Goal: Information Seeking & Learning: Learn about a topic

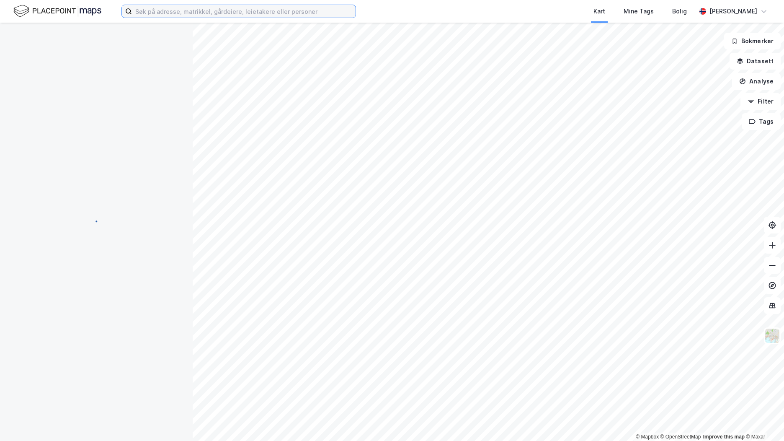
click at [155, 12] on input at bounding box center [244, 11] width 224 height 13
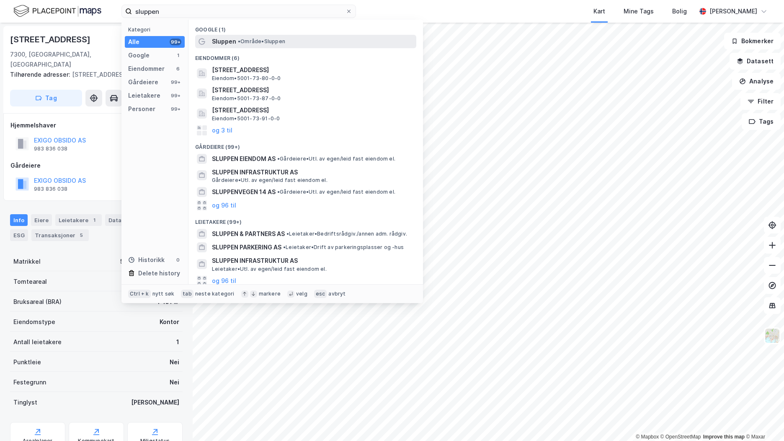
click at [230, 38] on span "Sluppen" at bounding box center [224, 41] width 24 height 10
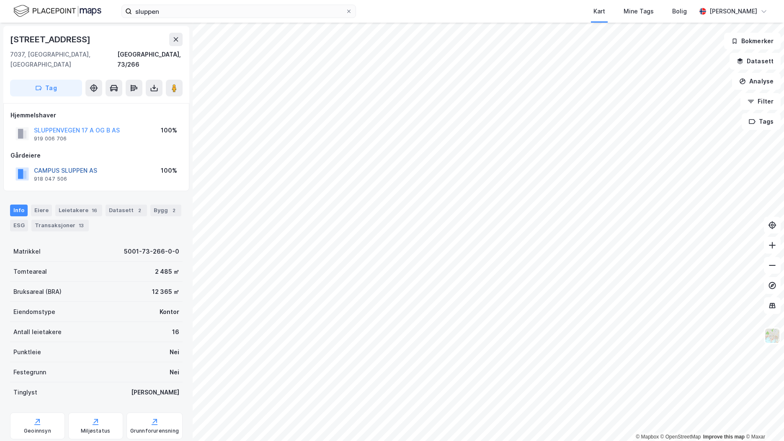
click at [0, 0] on button "CAMPUS SLUPPEN AS" at bounding box center [0, 0] width 0 height 0
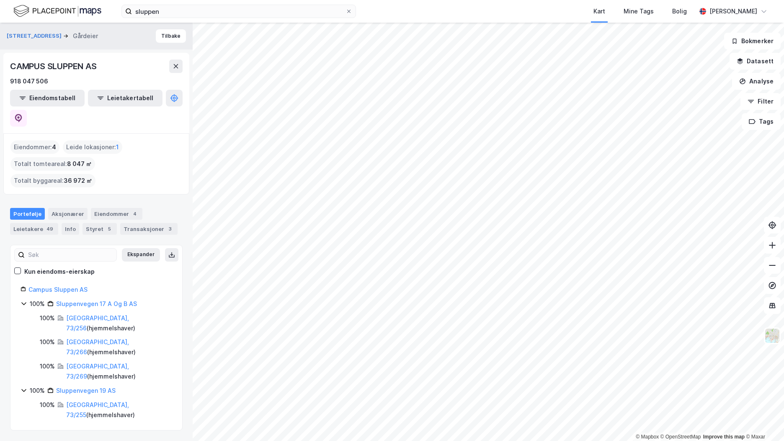
click at [64, 13] on img at bounding box center [57, 11] width 88 height 15
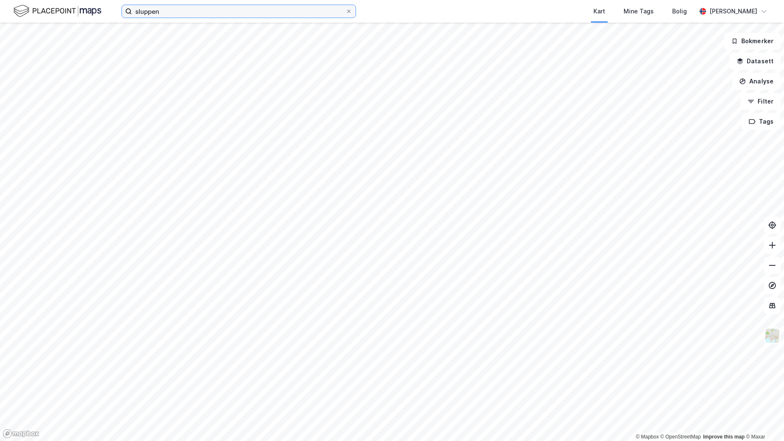
click at [157, 11] on input "sluppen" at bounding box center [239, 11] width 214 height 13
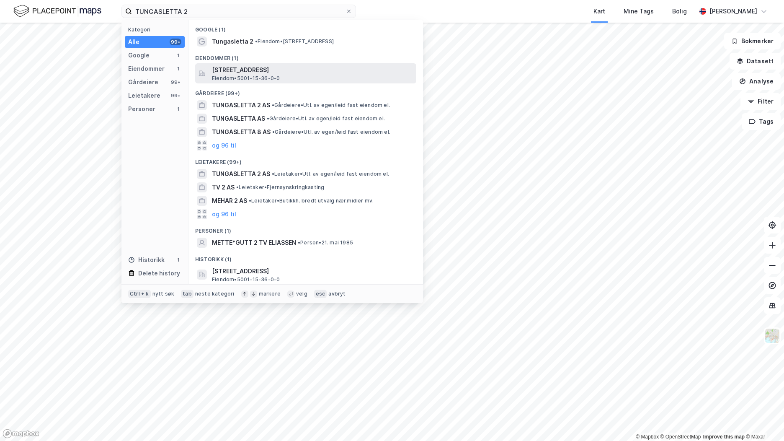
click at [245, 78] on span "Eiendom • 5001-15-36-0-0" at bounding box center [246, 78] width 68 height 7
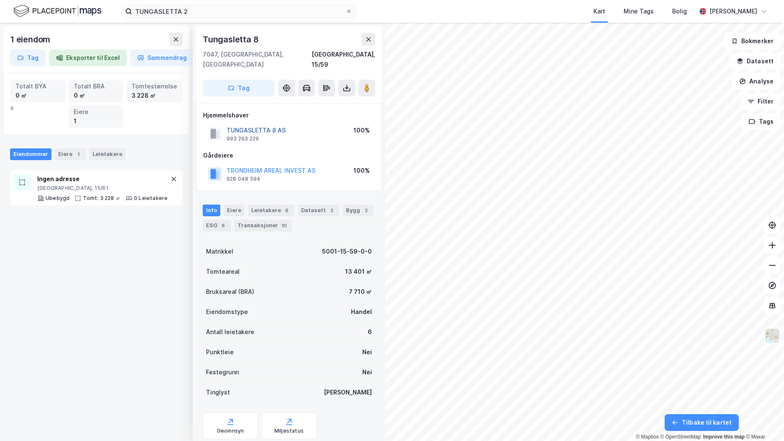
click at [0, 0] on button "TUNGASLETTA 8 AS" at bounding box center [0, 0] width 0 height 0
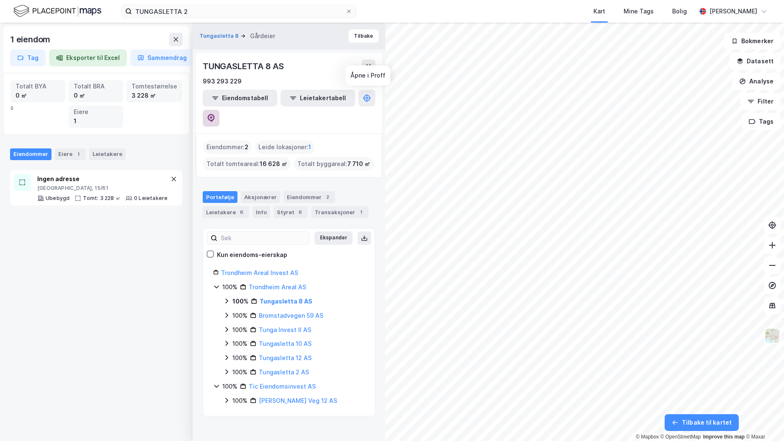
click at [215, 114] on icon at bounding box center [211, 118] width 8 height 8
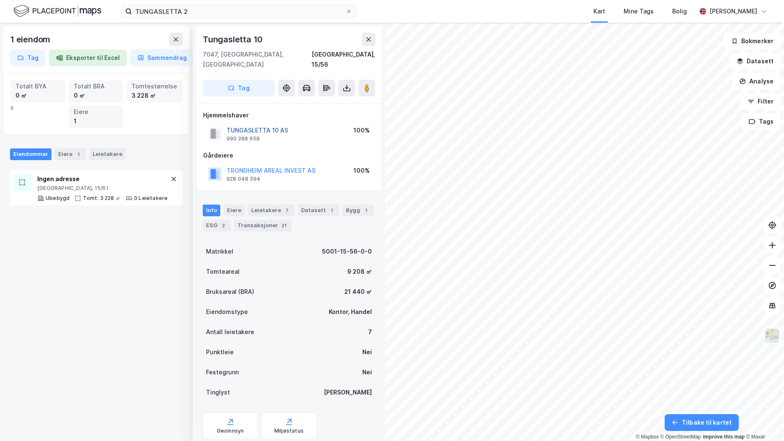
click at [0, 0] on button "TUNGASLETTA 10 AS" at bounding box center [0, 0] width 0 height 0
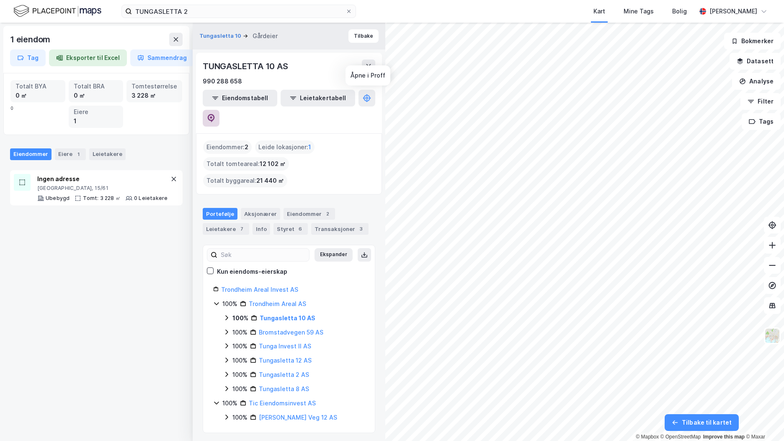
click at [215, 114] on icon at bounding box center [211, 118] width 8 height 8
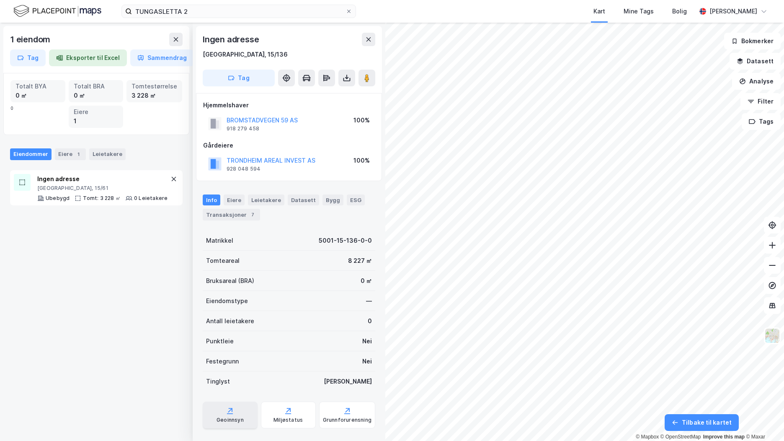
click at [243, 419] on div "Geoinnsyn" at bounding box center [230, 414] width 55 height 27
click at [749, 80] on button "Analyse" at bounding box center [756, 81] width 49 height 17
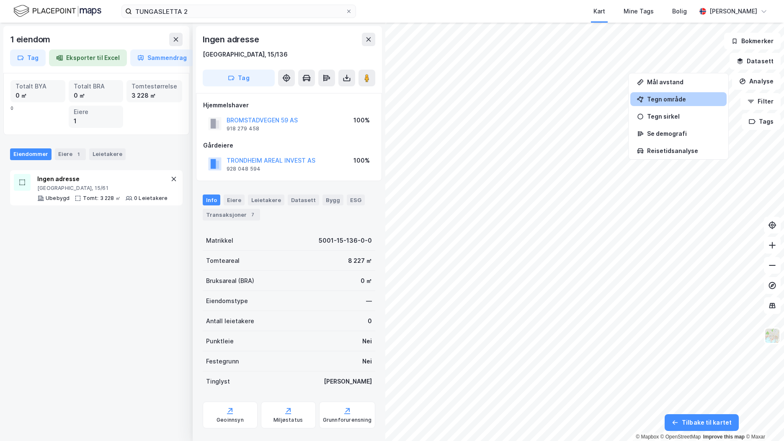
click at [683, 96] on div "Tegn område" at bounding box center [683, 98] width 73 height 7
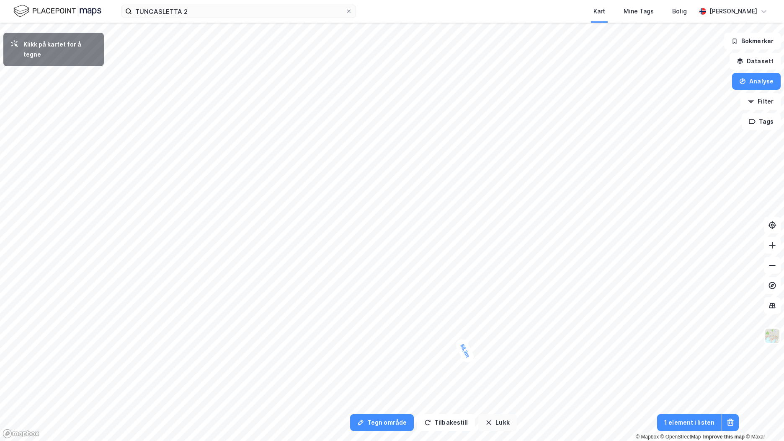
click at [503, 420] on button "Lukk" at bounding box center [497, 422] width 38 height 17
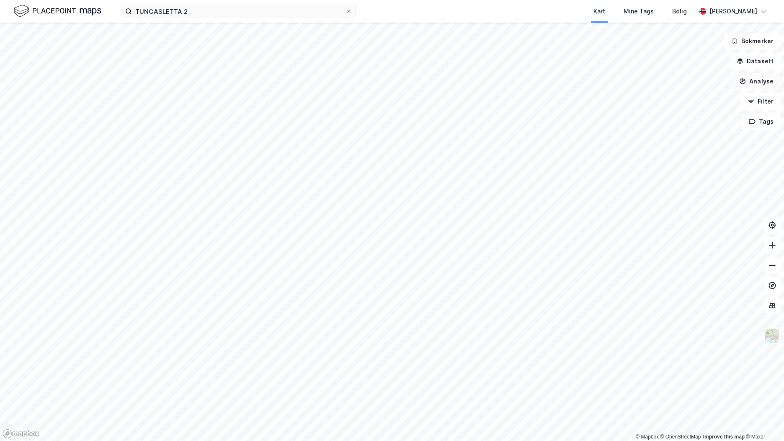
click at [759, 80] on button "Analyse" at bounding box center [756, 81] width 49 height 17
click at [686, 102] on div "Tegn område" at bounding box center [683, 98] width 73 height 7
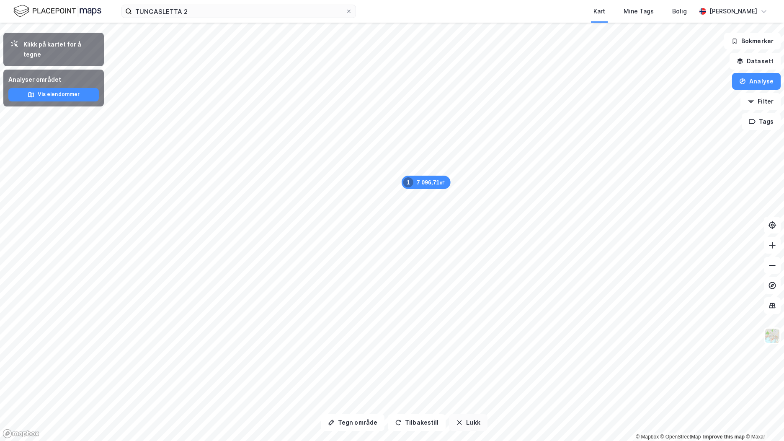
click at [475, 417] on button "Lukk" at bounding box center [468, 422] width 38 height 17
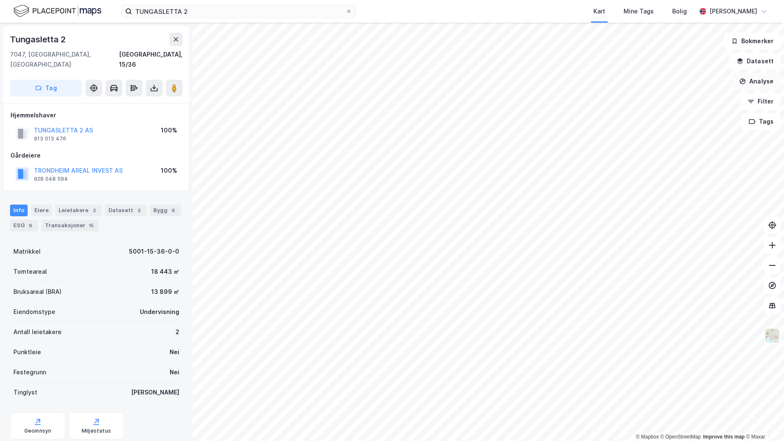
click at [764, 84] on button "Analyse" at bounding box center [756, 81] width 49 height 17
click at [712, 101] on div "Tegn område" at bounding box center [683, 98] width 73 height 7
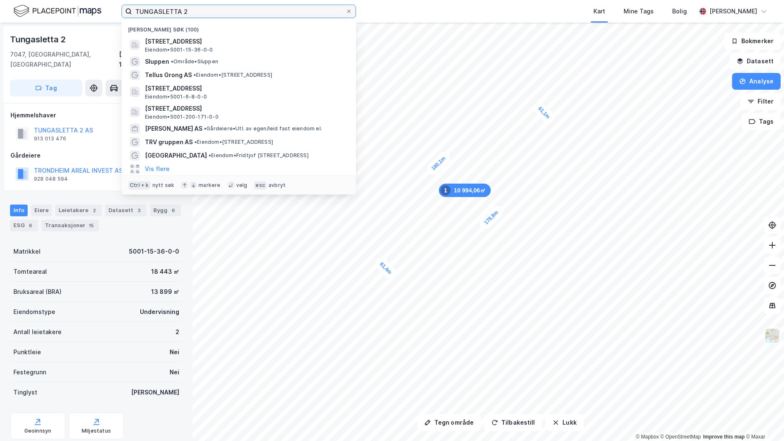
drag, startPoint x: 193, startPoint y: 13, endPoint x: 60, endPoint y: 12, distance: 132.8
click at [60, 12] on div "TUNGASLETTA 2 Nylige søk (100) [STREET_ADDRESS] Eiendom • 5001-15-36-0-0 Sluppe…" at bounding box center [392, 11] width 784 height 23
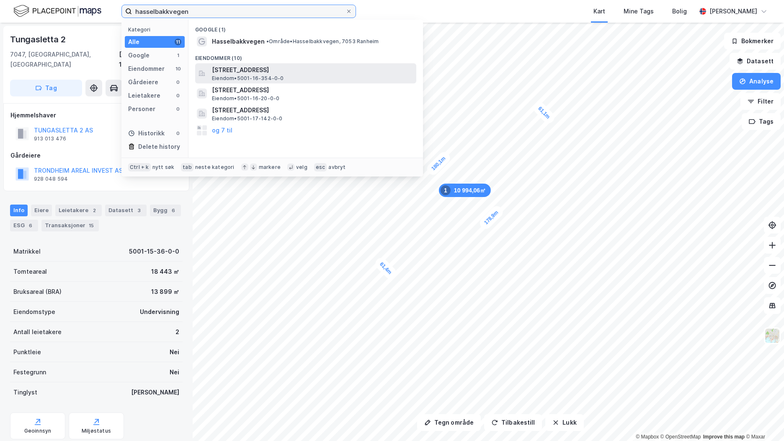
type input "hasselbakkvegen"
click at [294, 70] on span "[STREET_ADDRESS]" at bounding box center [312, 70] width 201 height 10
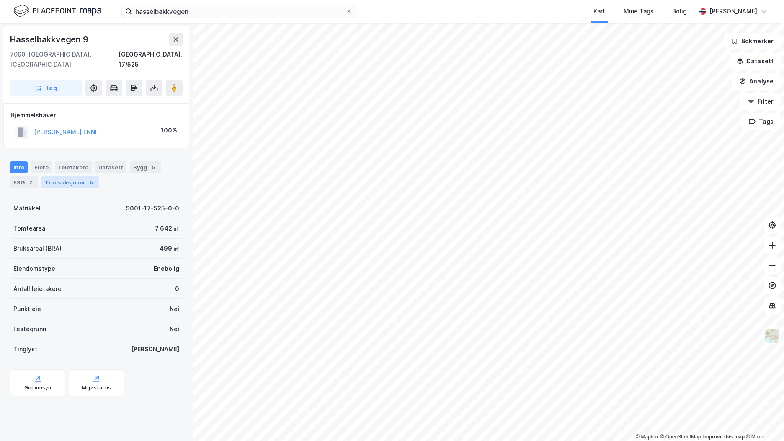
click at [93, 176] on div "Transaksjoner 5" at bounding box center [69, 182] width 57 height 12
